Goal: Task Accomplishment & Management: Use online tool/utility

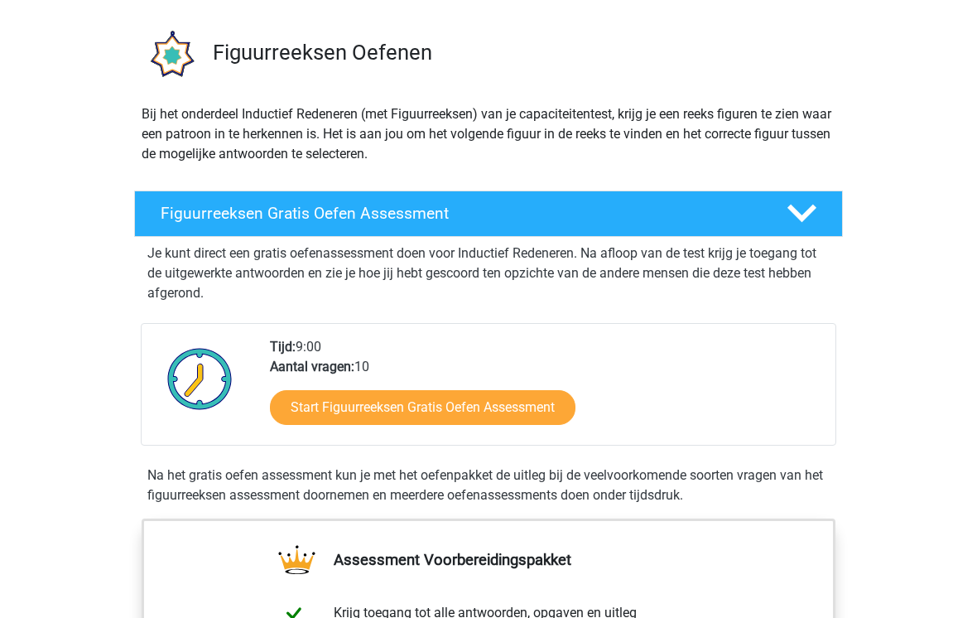
scroll to position [132, 0]
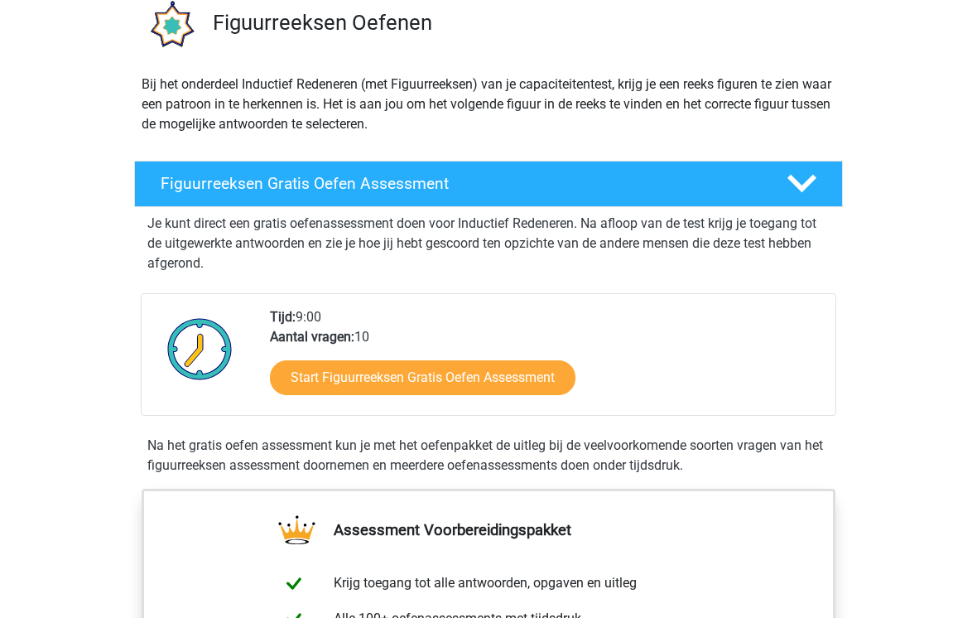
click at [537, 389] on link "Start Figuurreeksen Gratis Oefen Assessment" at bounding box center [423, 378] width 306 height 35
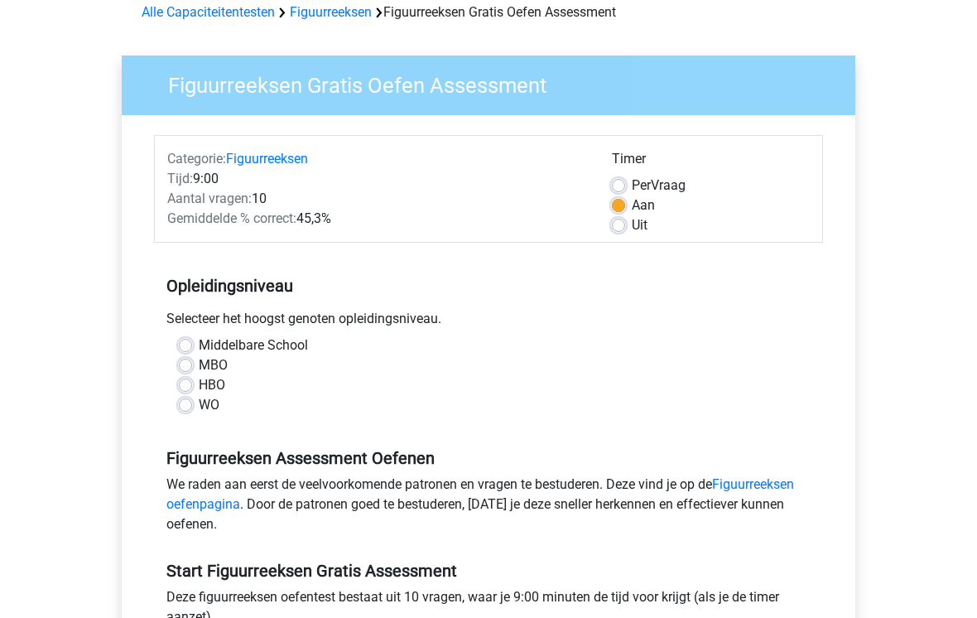
scroll to position [156, 0]
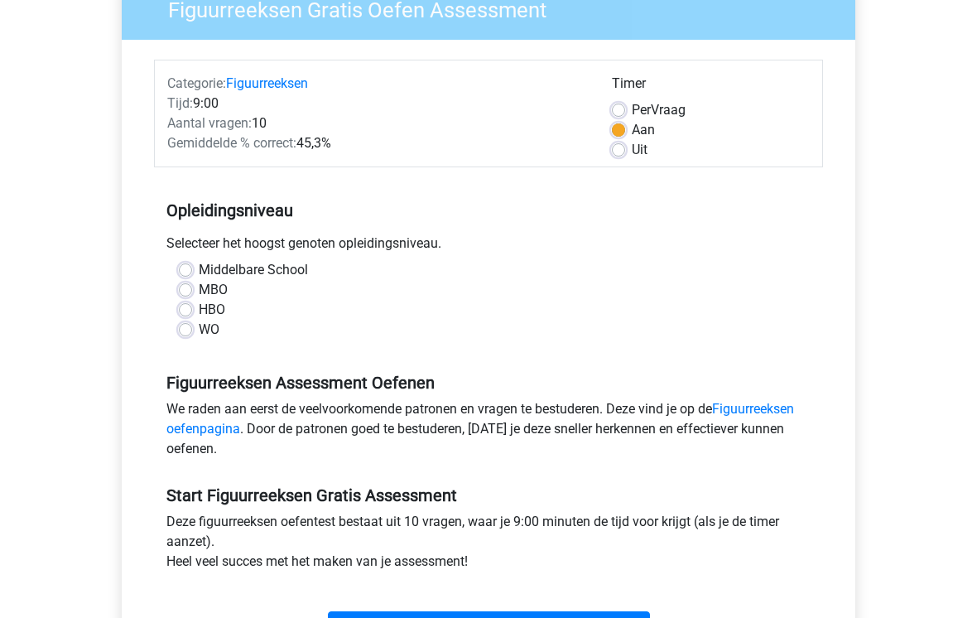
click at [168, 340] on div "Middelbare School MBO HBO WO" at bounding box center [488, 300] width 644 height 80
click at [195, 347] on div "Middelbare School MBO HBO WO" at bounding box center [488, 306] width 669 height 93
click at [199, 327] on label "WO" at bounding box center [209, 330] width 21 height 20
click at [181, 327] on input "WO" at bounding box center [185, 328] width 13 height 17
radio input "true"
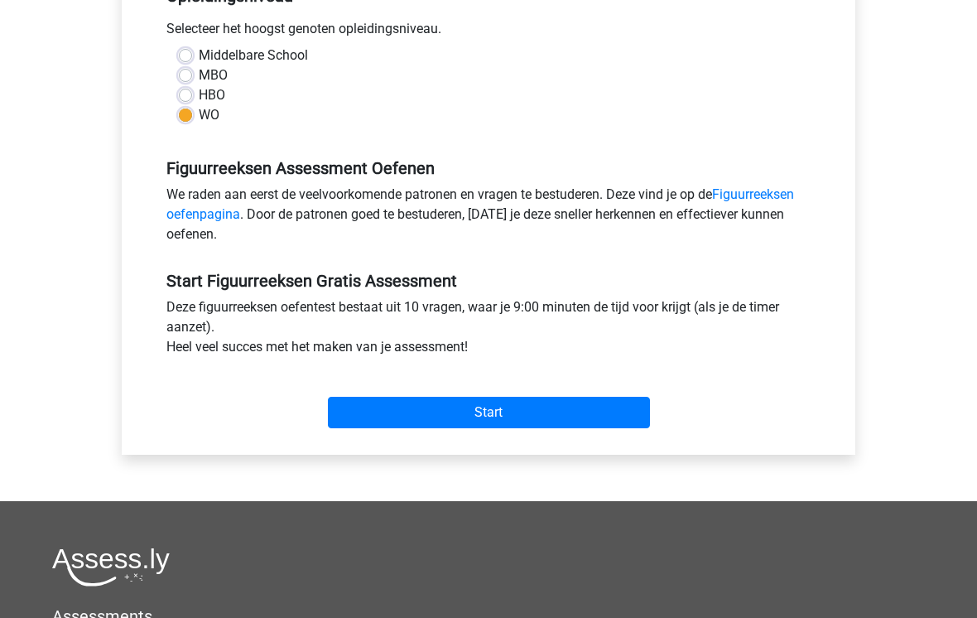
scroll to position [383, 0]
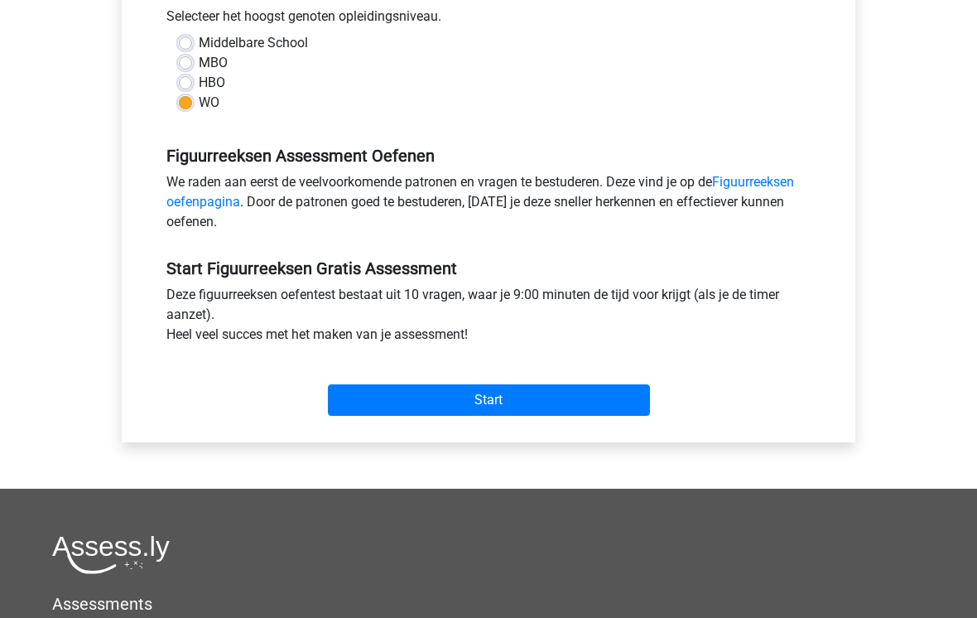
click at [567, 402] on input "Start" at bounding box center [489, 399] width 322 height 31
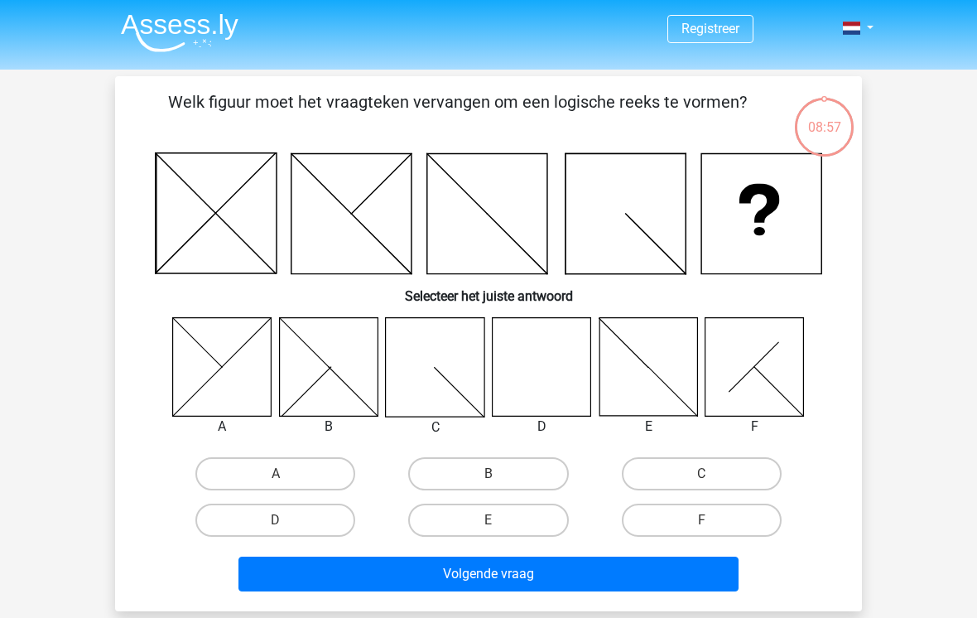
click at [531, 375] on icon at bounding box center [542, 366] width 99 height 99
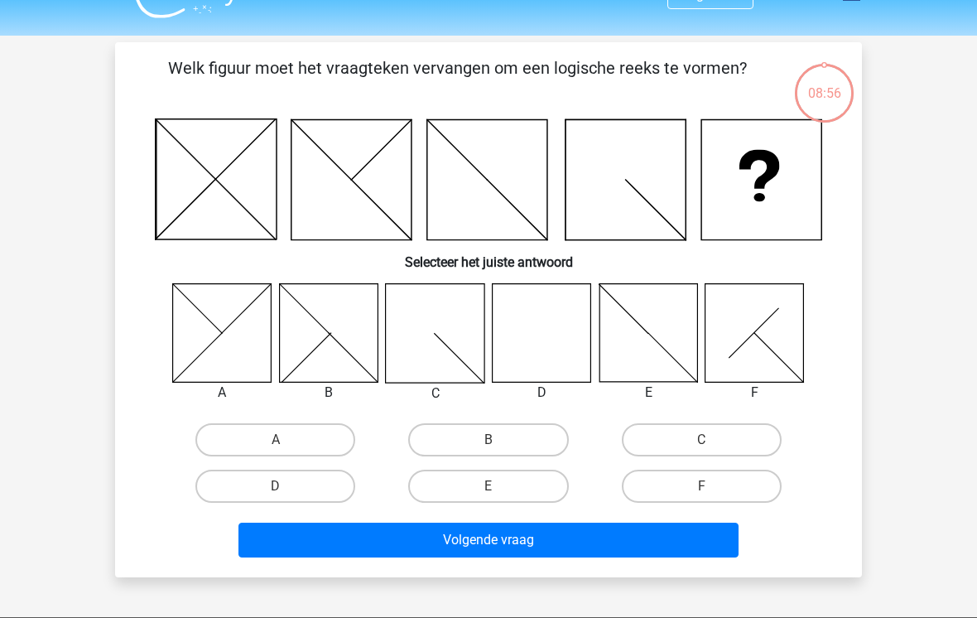
click at [251, 497] on label "D" at bounding box center [275, 486] width 160 height 33
click at [276, 497] on input "D" at bounding box center [281, 491] width 11 height 11
radio input "true"
click at [446, 547] on button "Volgende vraag" at bounding box center [489, 540] width 501 height 35
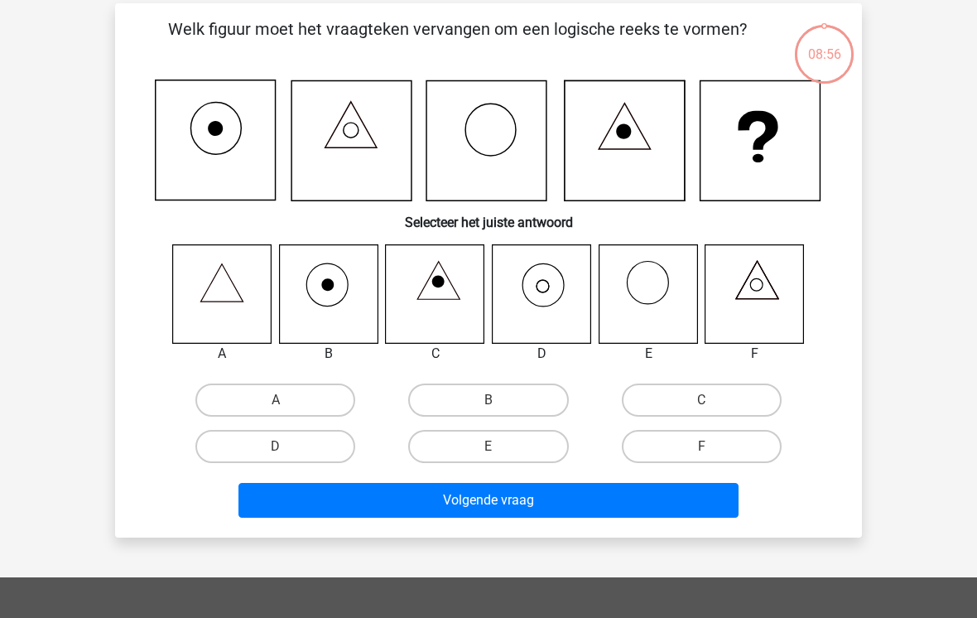
scroll to position [76, 0]
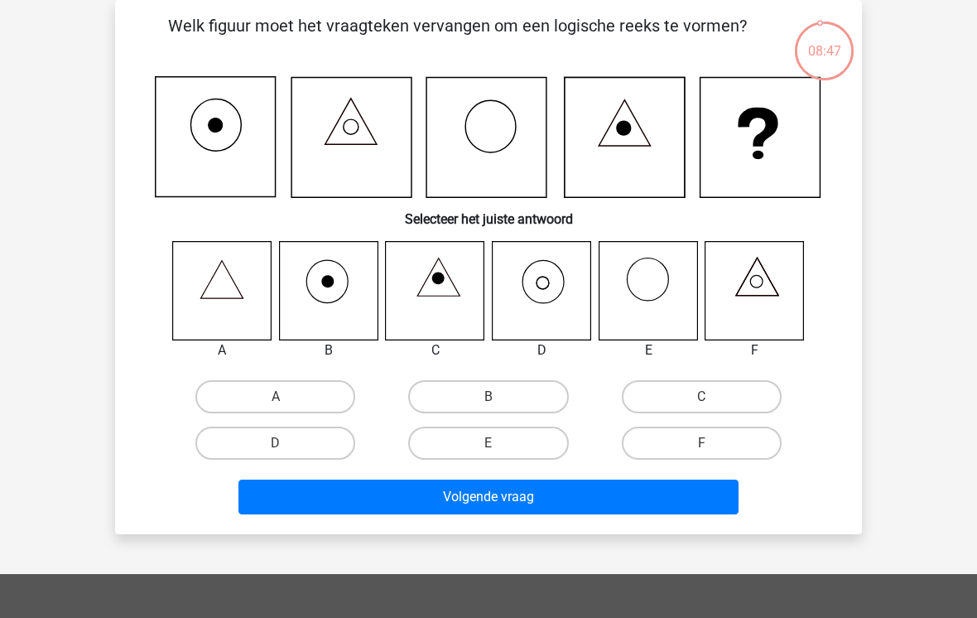
click at [302, 432] on label "D" at bounding box center [275, 443] width 160 height 33
click at [287, 443] on input "D" at bounding box center [281, 448] width 11 height 11
radio input "true"
click at [408, 497] on button "Volgende vraag" at bounding box center [489, 497] width 501 height 35
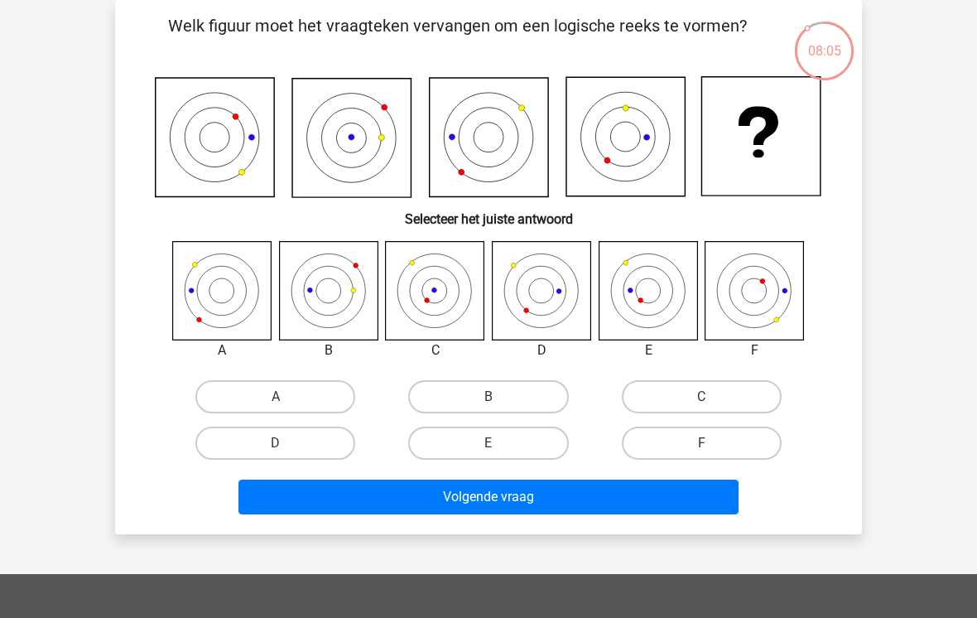
click at [518, 443] on label "E" at bounding box center [488, 443] width 160 height 33
click at [499, 443] on input "E" at bounding box center [494, 448] width 11 height 11
radio input "true"
click at [545, 509] on button "Volgende vraag" at bounding box center [489, 497] width 501 height 35
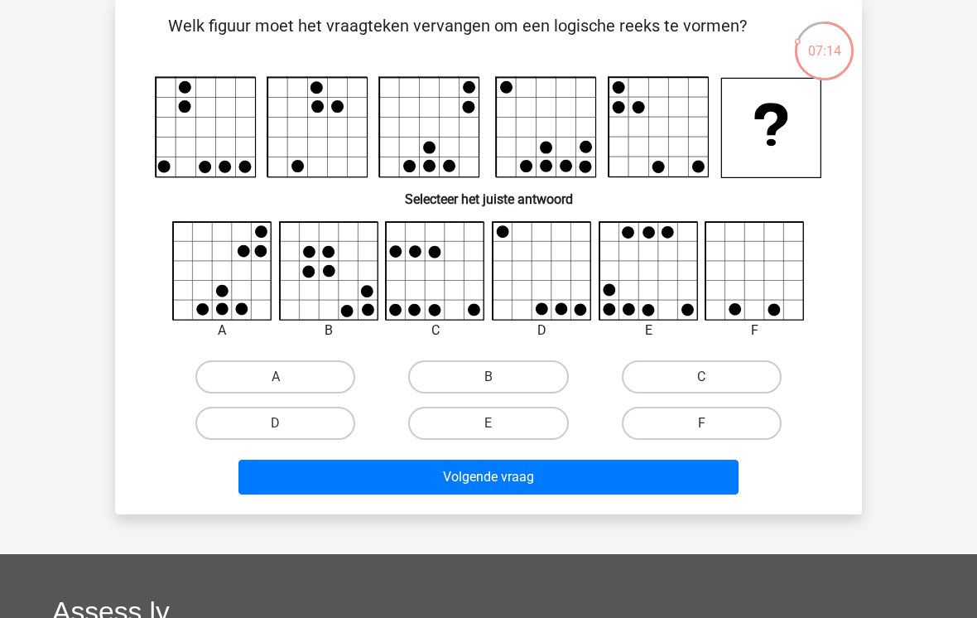
click at [707, 431] on input "F" at bounding box center [707, 428] width 11 height 11
radio input "true"
click at [643, 491] on button "Volgende vraag" at bounding box center [489, 477] width 501 height 35
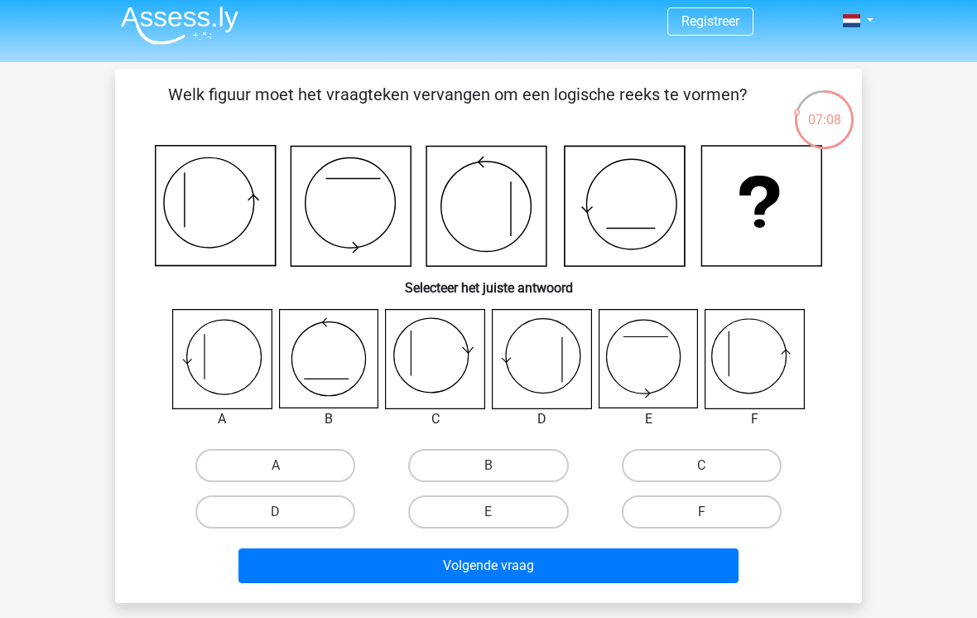
scroll to position [0, 0]
